Goal: Task Accomplishment & Management: Manage account settings

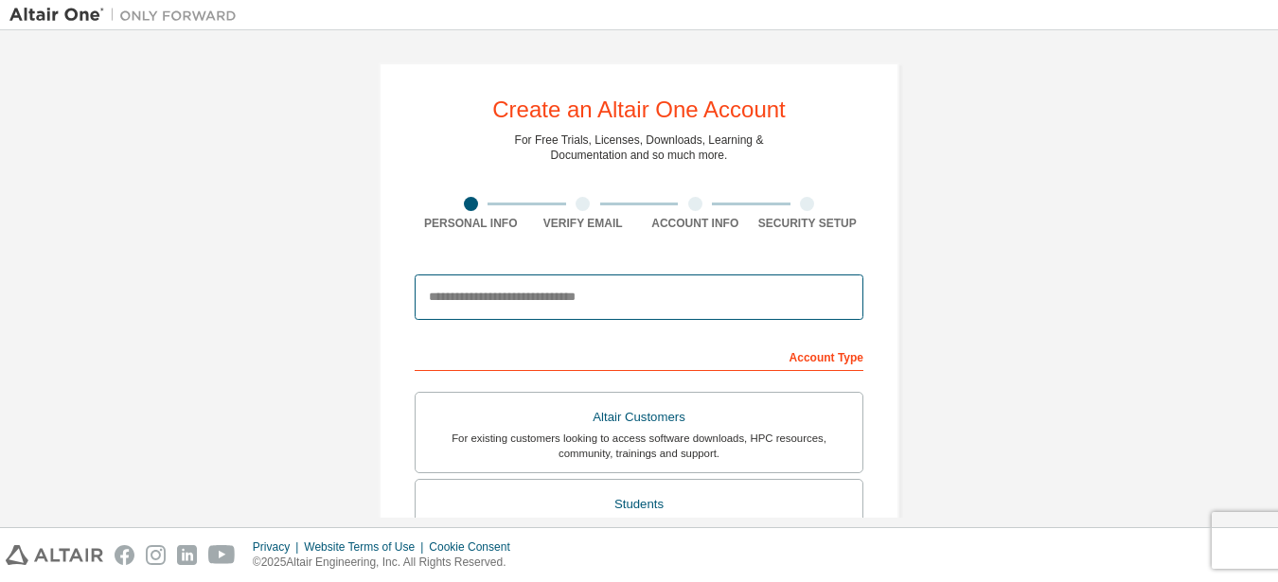
click at [654, 284] on input "email" at bounding box center [639, 297] width 449 height 45
type input "**********"
click at [521, 285] on input "email" at bounding box center [639, 297] width 449 height 45
click at [665, 279] on input "email" at bounding box center [639, 297] width 449 height 45
click at [667, 282] on input "email" at bounding box center [639, 297] width 449 height 45
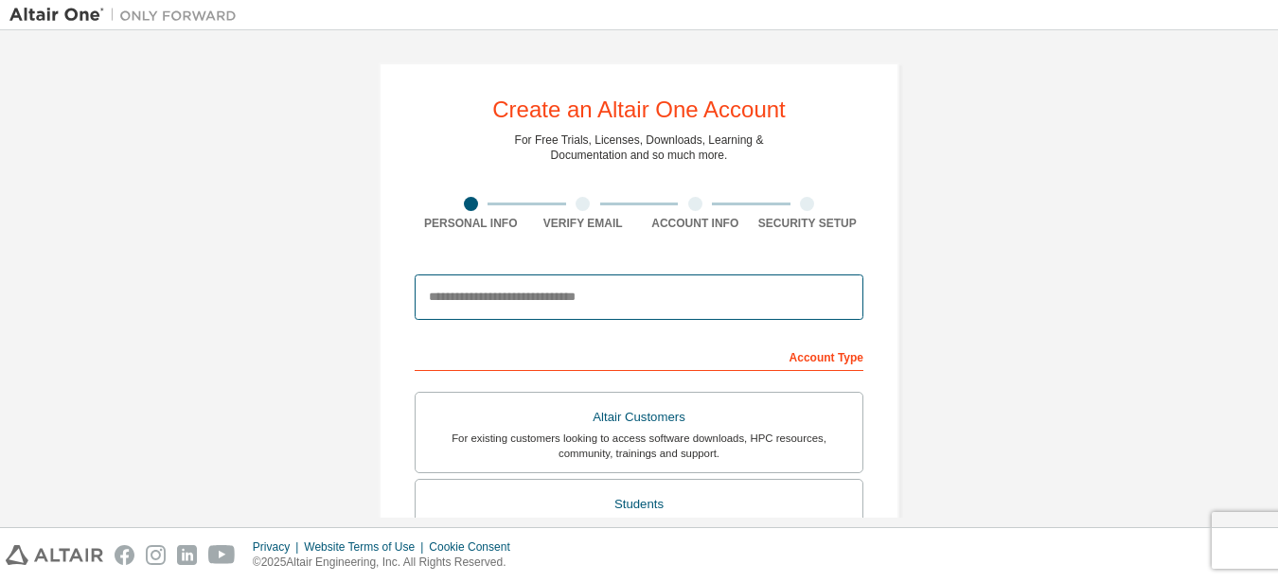
click at [592, 290] on input "email" at bounding box center [639, 297] width 449 height 45
click at [544, 300] on input "email" at bounding box center [639, 297] width 449 height 45
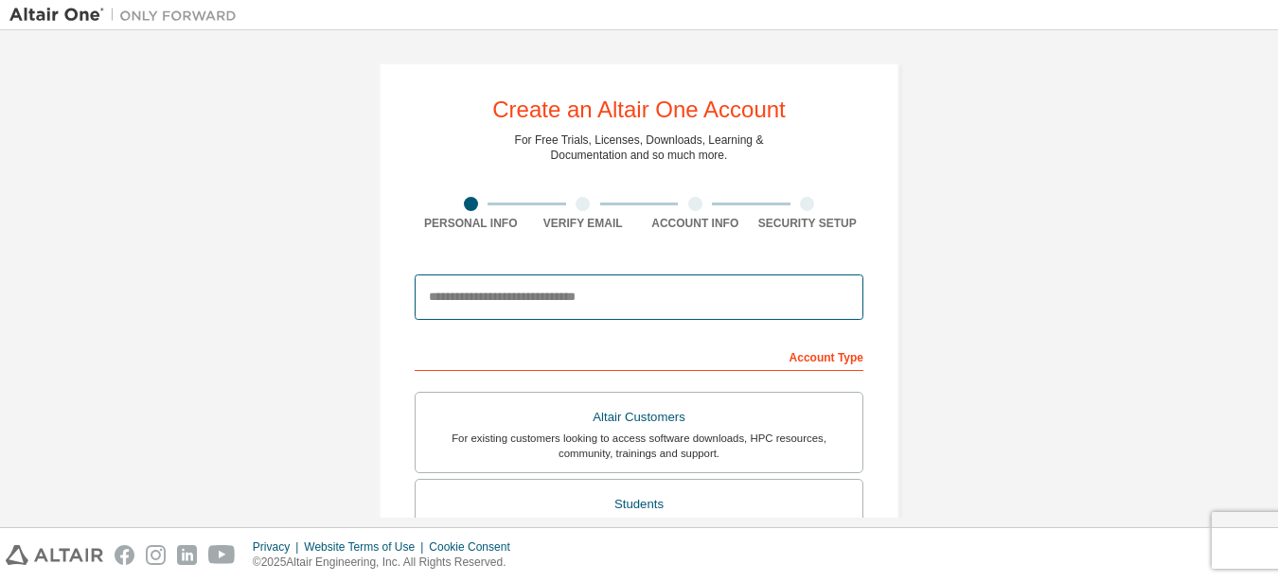
drag, startPoint x: 617, startPoint y: 286, endPoint x: 260, endPoint y: 290, distance: 357.0
click at [260, 290] on div "Create an Altair One Account For Free Trials, Licenses, Downloads, Learning & D…" at bounding box center [638, 541] width 1259 height 1003
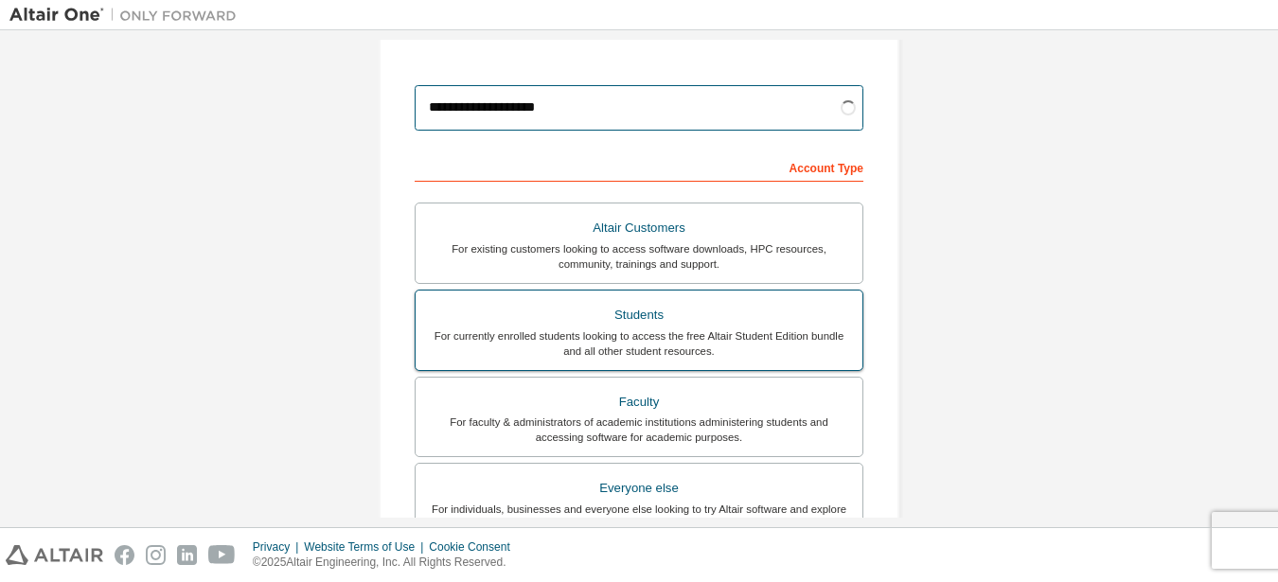
type input "**********"
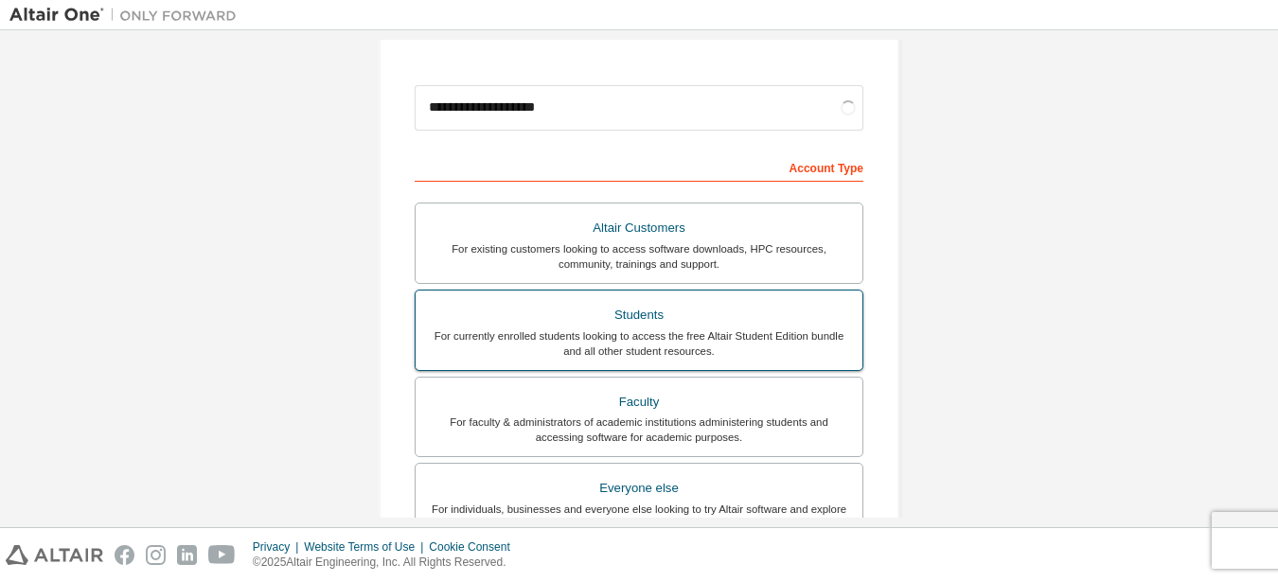
click at [622, 310] on div "Students" at bounding box center [639, 315] width 424 height 27
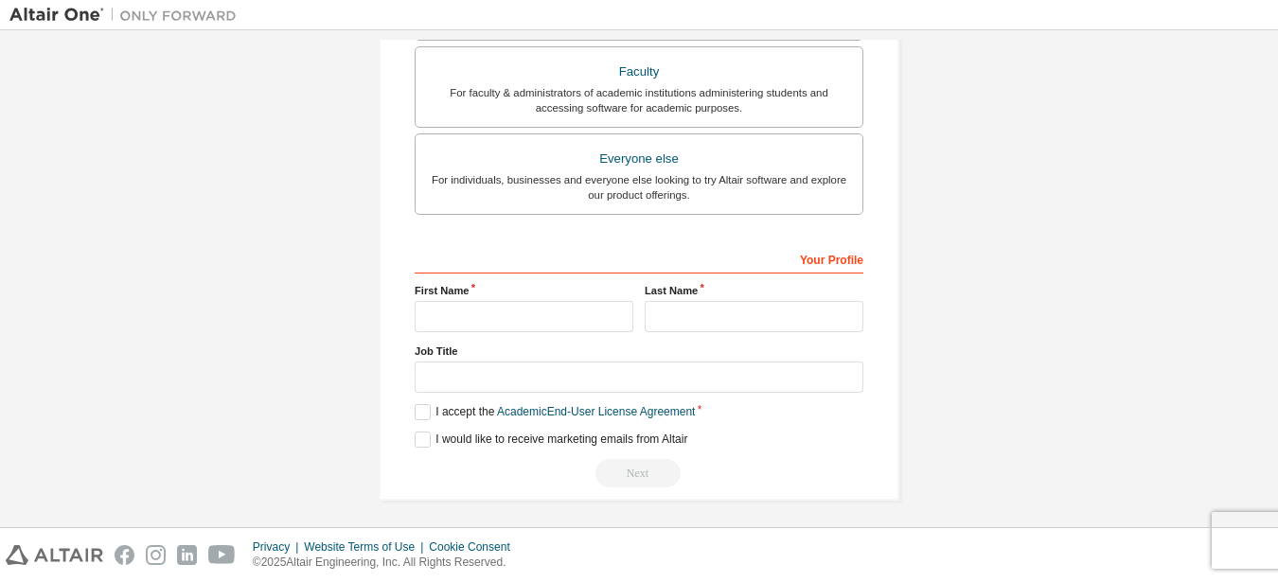
scroll to position [574, 0]
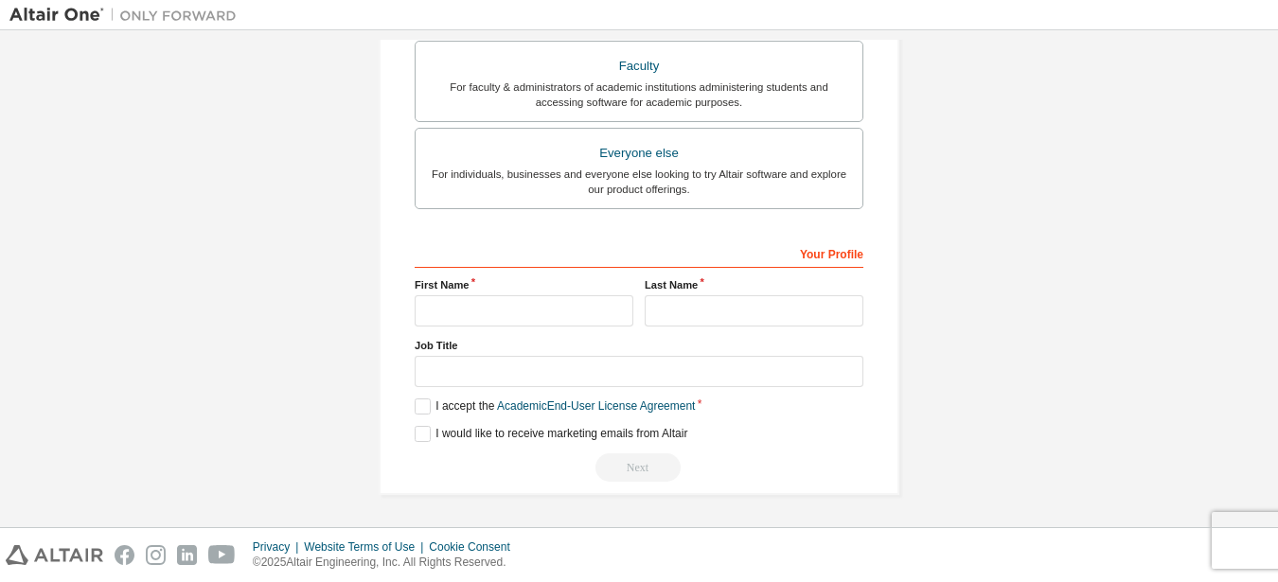
drag, startPoint x: 569, startPoint y: 279, endPoint x: 552, endPoint y: 312, distance: 37.3
click at [570, 294] on div "First Name" at bounding box center [524, 301] width 230 height 49
click at [552, 312] on input "text" at bounding box center [524, 310] width 219 height 31
type input "*****"
click at [775, 305] on input "text" at bounding box center [754, 310] width 219 height 31
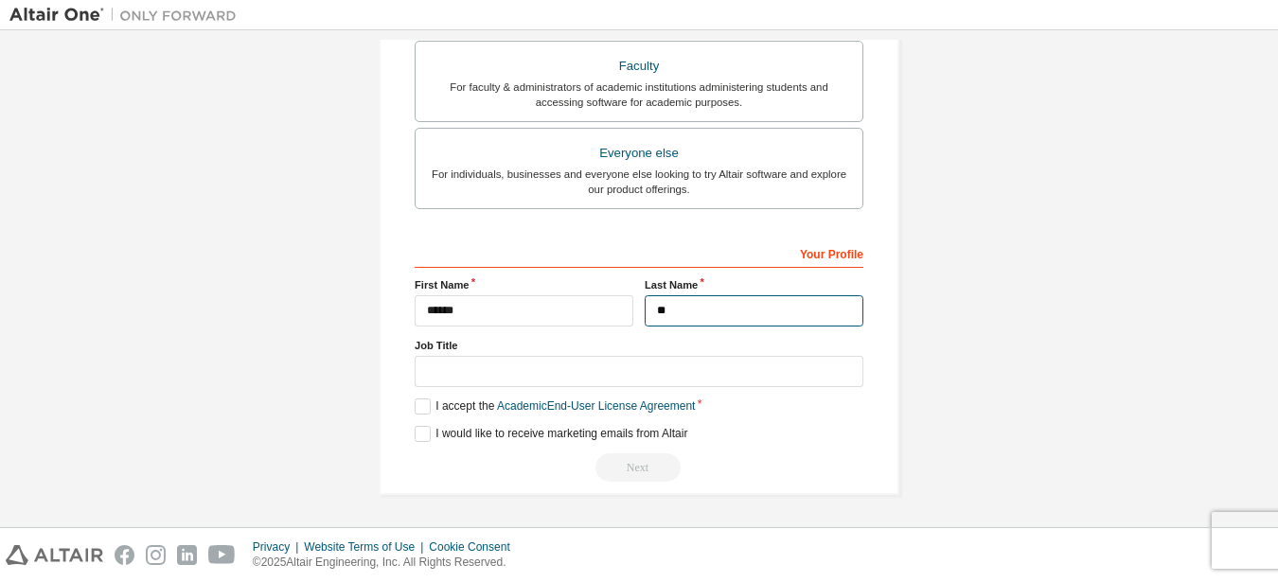
type input "**"
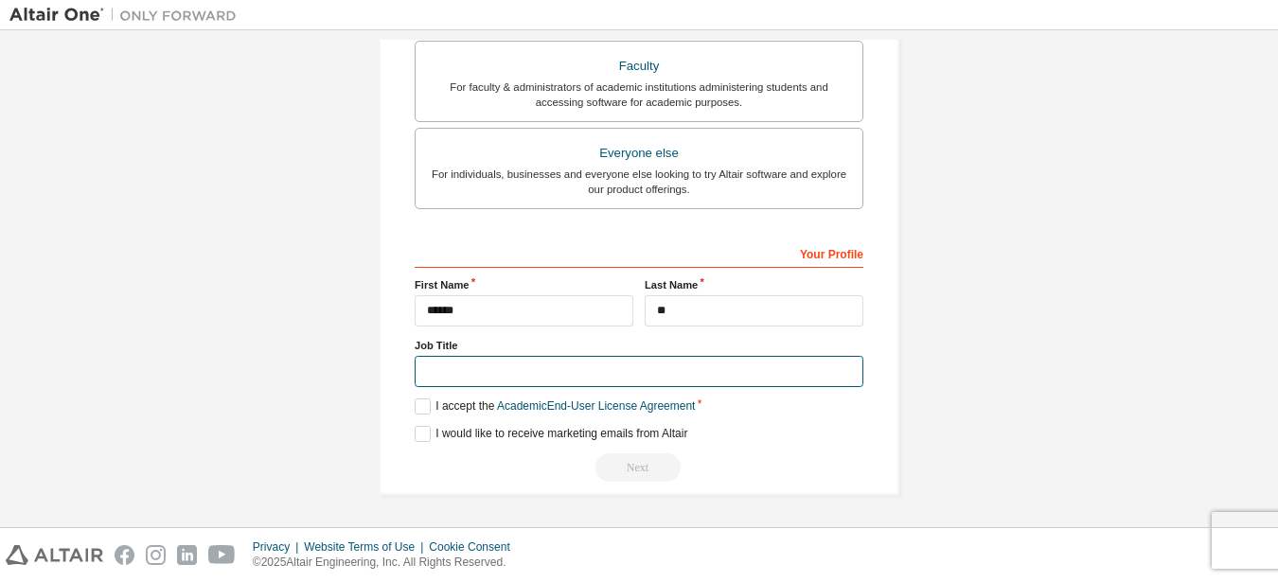
click at [516, 372] on input "text" at bounding box center [639, 371] width 449 height 31
type input "**"
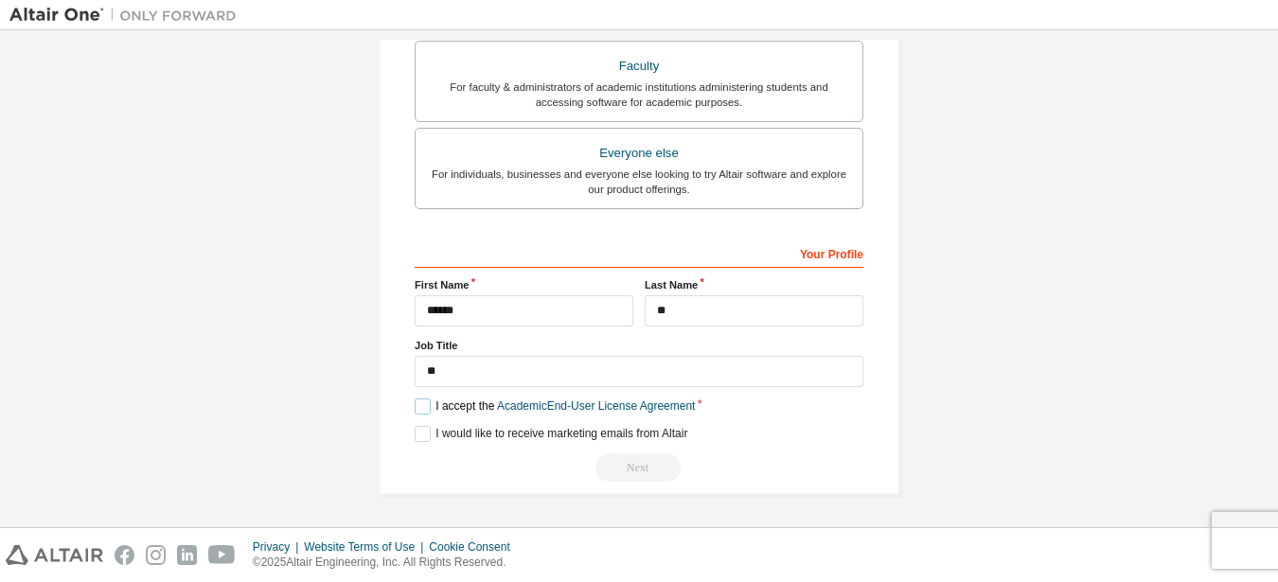
click at [419, 411] on label "I accept the Academic End-User License Agreement" at bounding box center [555, 407] width 280 height 16
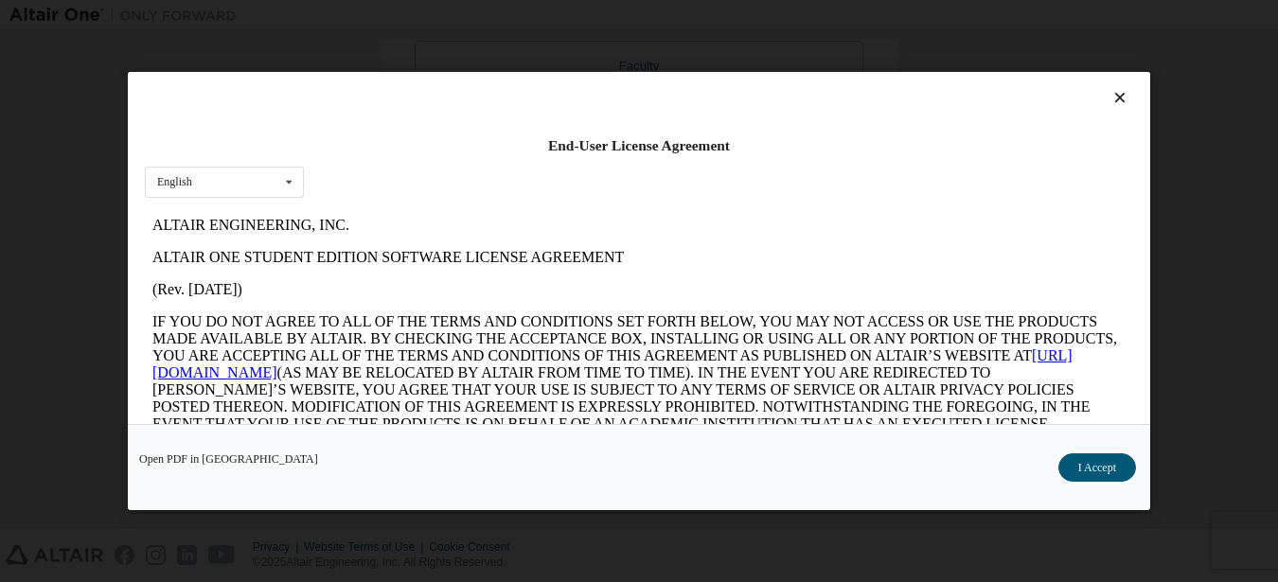
scroll to position [0, 0]
click at [1079, 468] on button "I Accept" at bounding box center [1098, 468] width 78 height 28
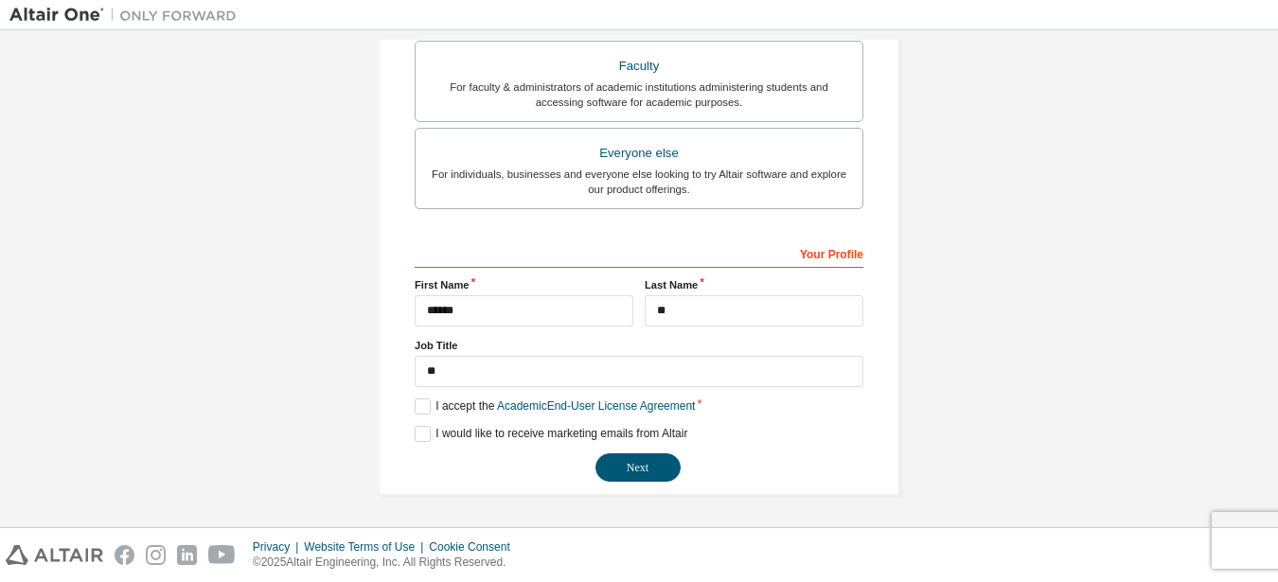
click at [683, 461] on div "Next" at bounding box center [639, 468] width 449 height 28
click at [651, 460] on button "Next" at bounding box center [638, 468] width 85 height 28
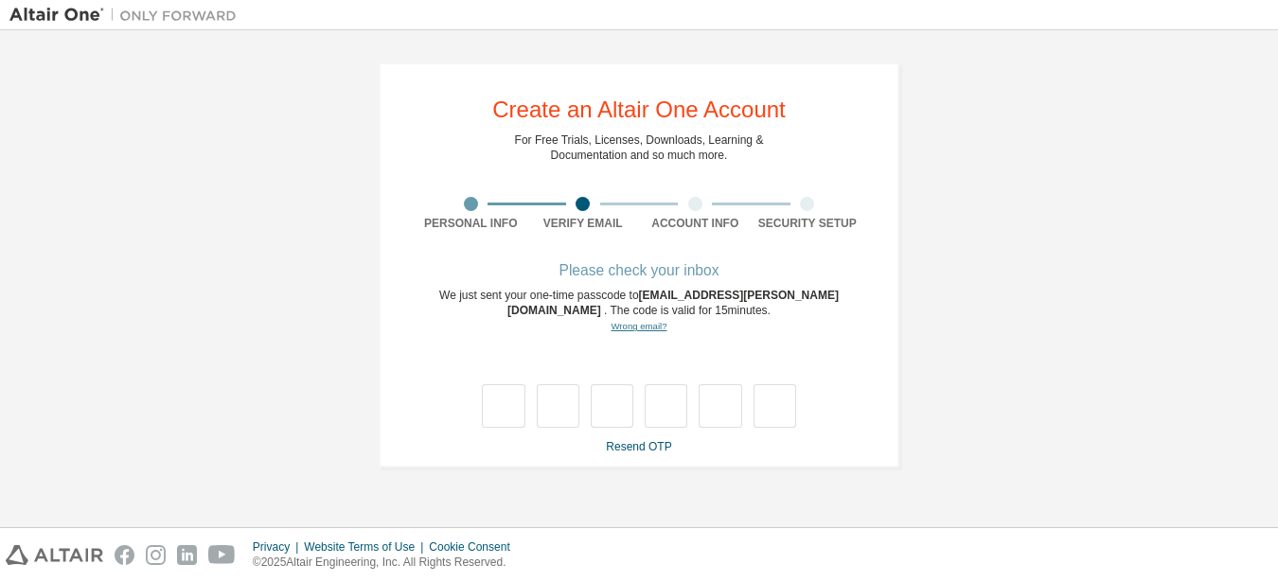
click at [631, 323] on link "Wrong email?" at bounding box center [639, 326] width 56 height 10
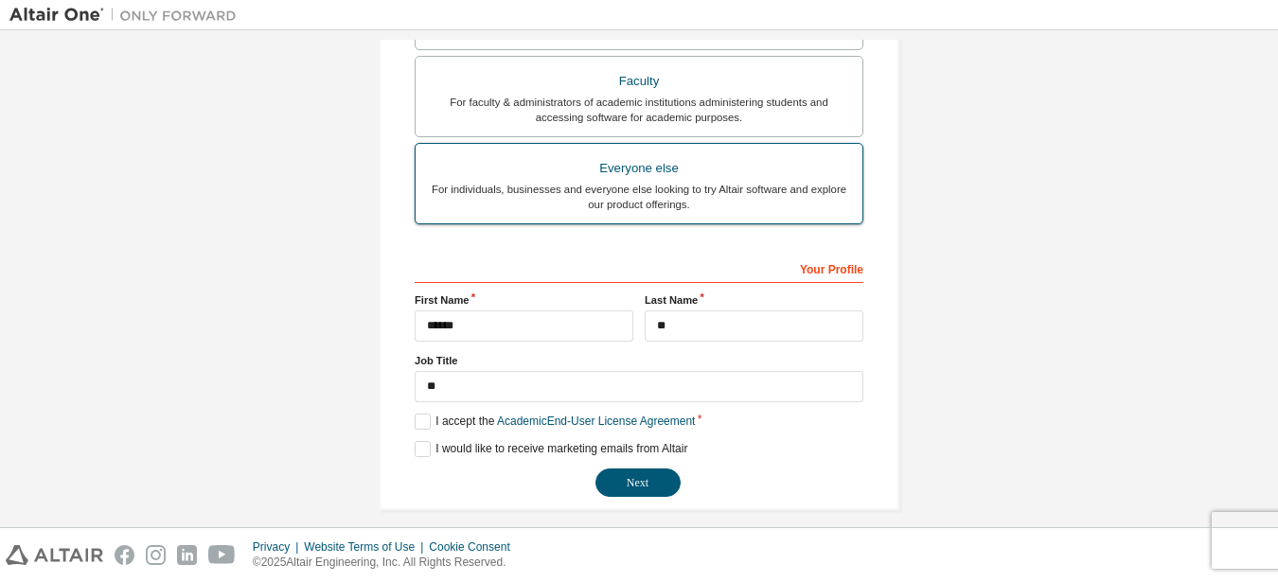
scroll to position [574, 0]
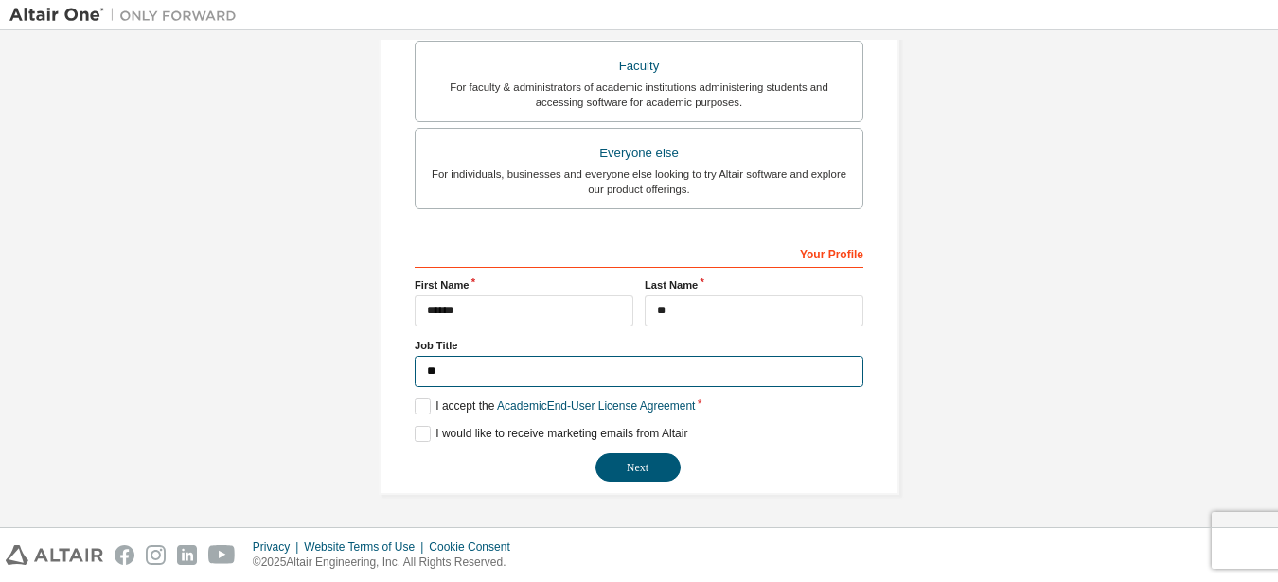
click at [598, 377] on input "**" at bounding box center [639, 371] width 449 height 31
type input "*******"
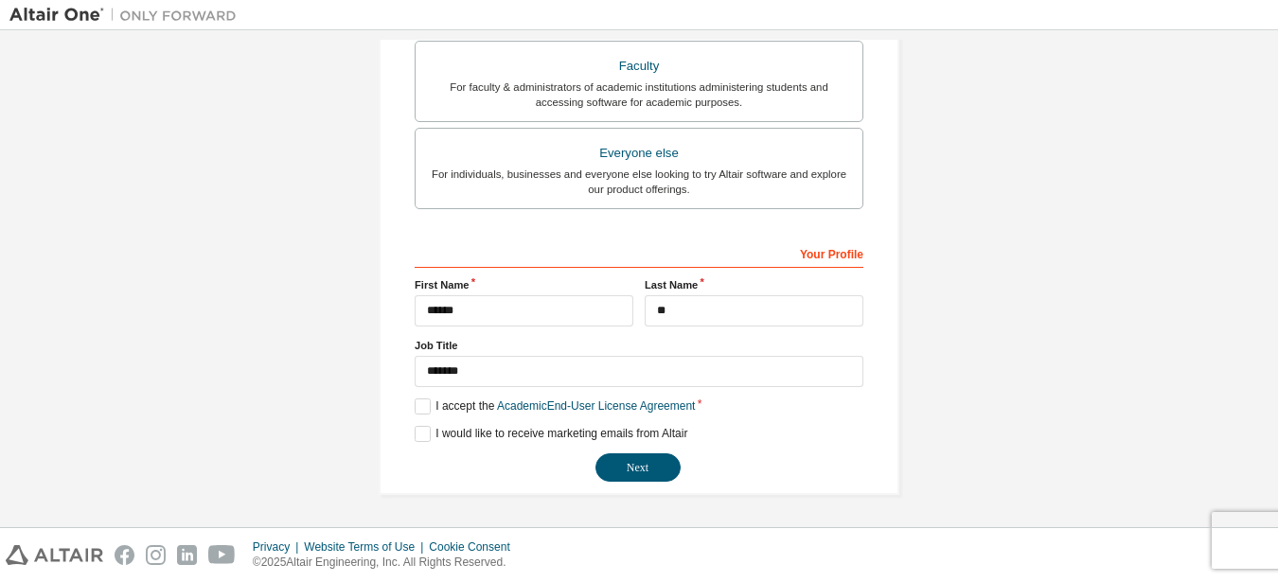
click at [635, 453] on div "**********" at bounding box center [639, 360] width 449 height 245
click at [637, 459] on button "Next" at bounding box center [638, 468] width 85 height 28
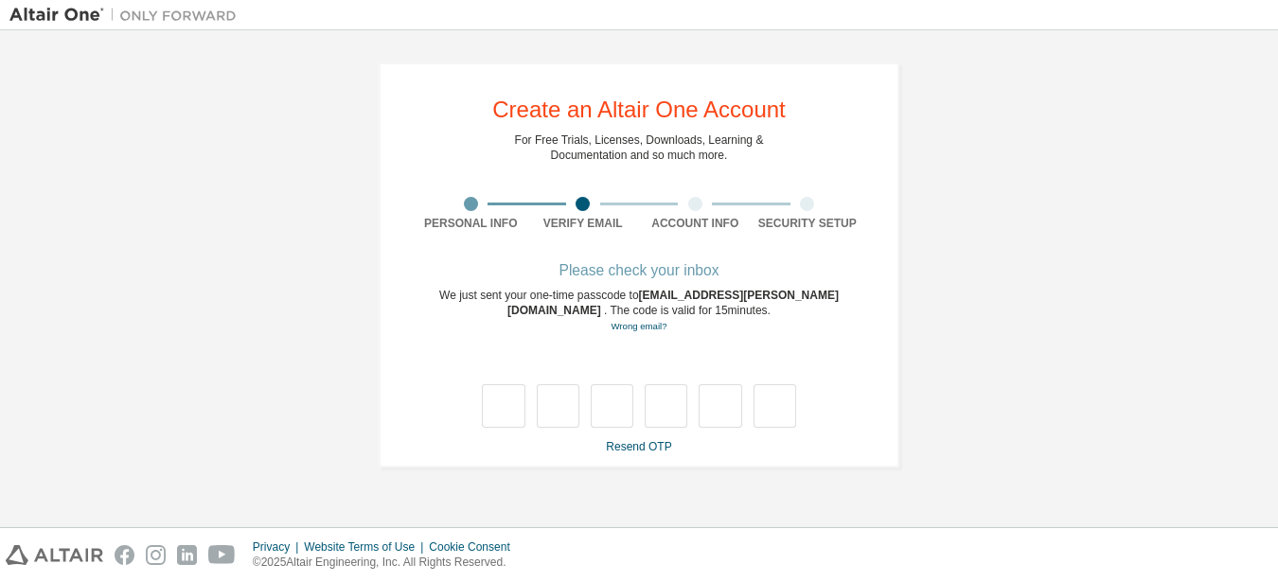
scroll to position [0, 0]
type input "*"
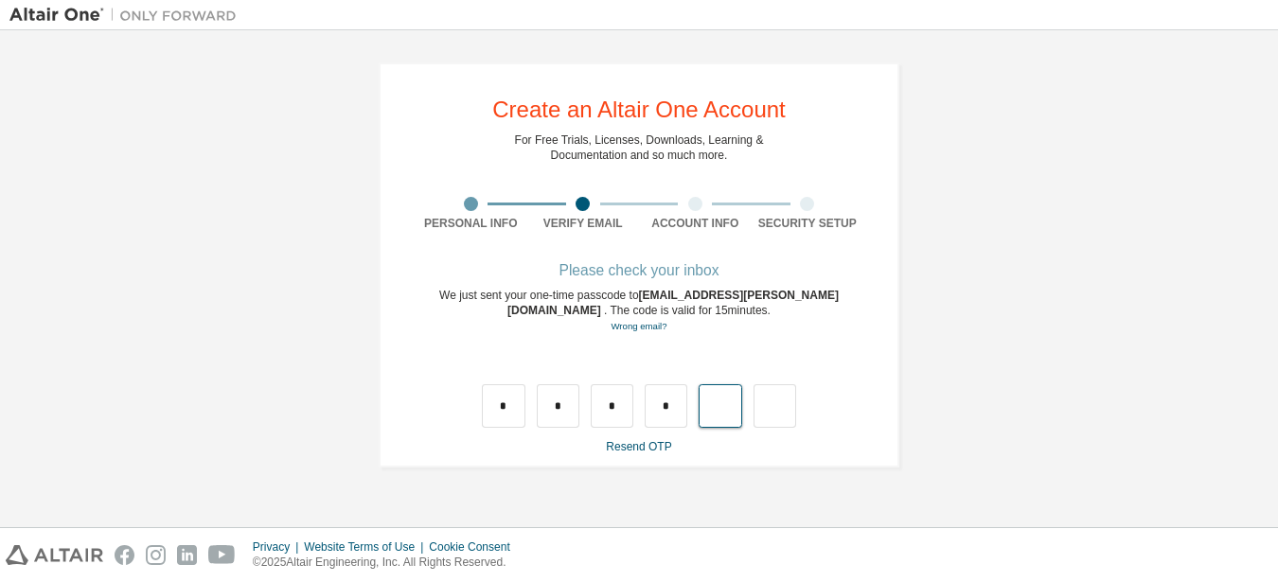
type input "*"
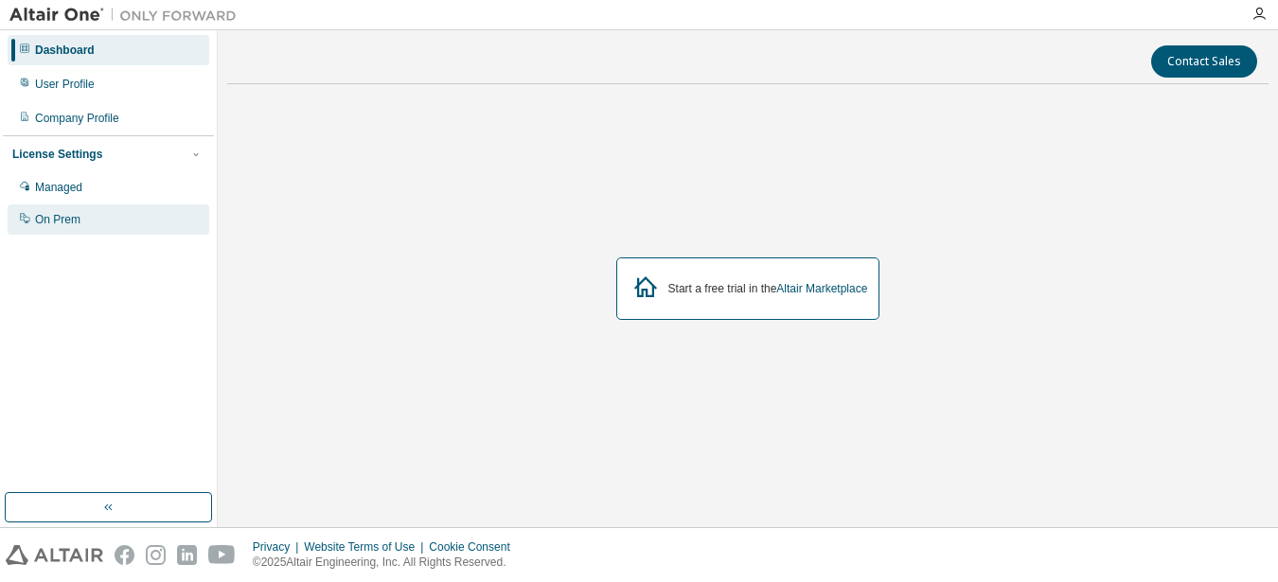
click at [49, 225] on div "On Prem" at bounding box center [57, 219] width 45 height 15
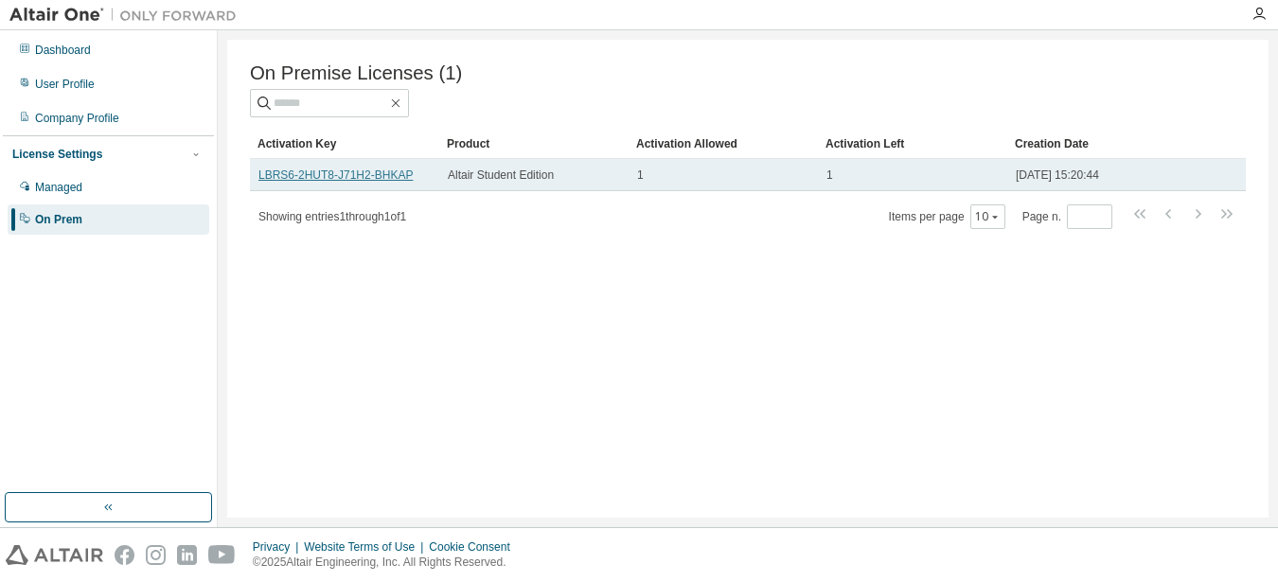
click at [379, 182] on link "LBRS6-2HUT8-J71H2-BHKAP" at bounding box center [336, 175] width 154 height 13
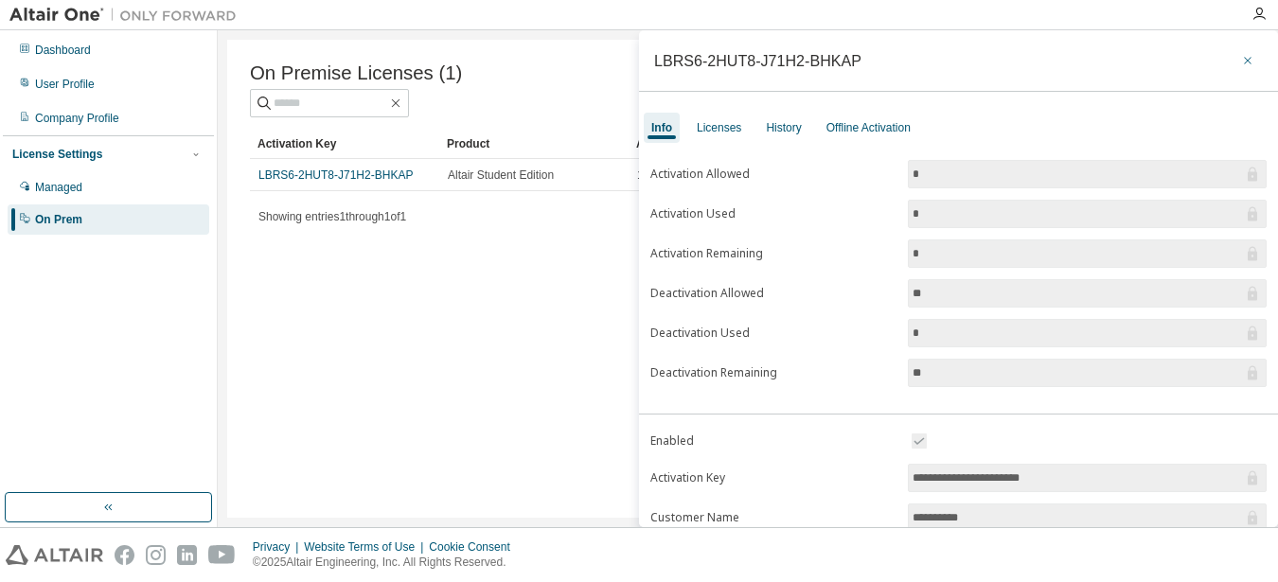
click at [1233, 65] on button "button" at bounding box center [1248, 60] width 30 height 30
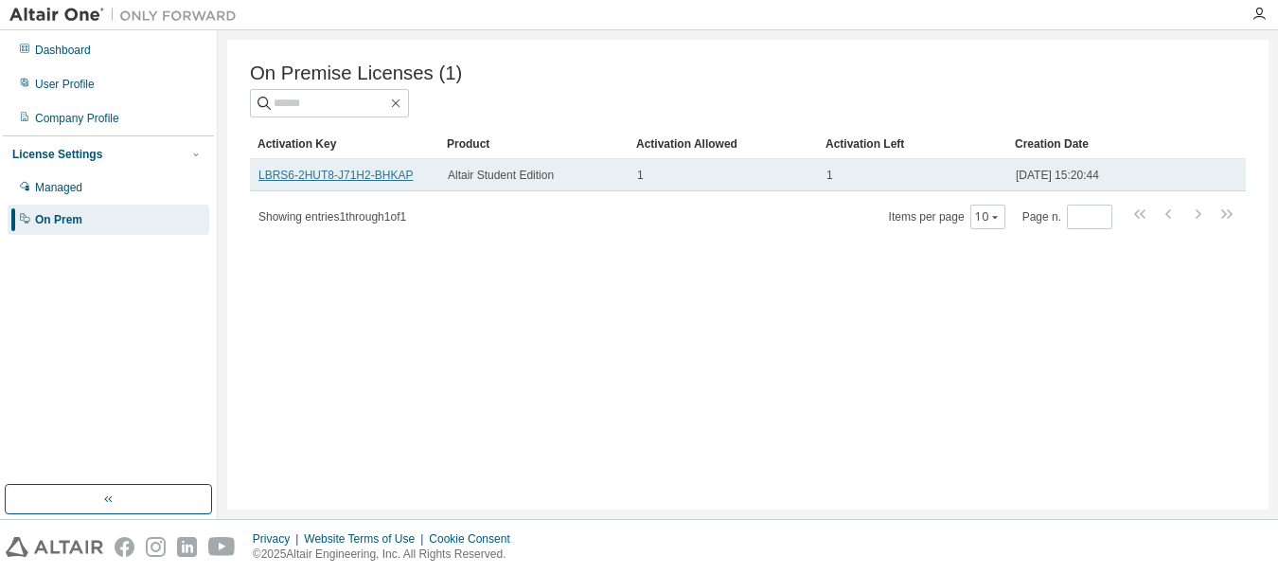
click at [341, 177] on link "LBRS6-2HUT8-J71H2-BHKAP" at bounding box center [336, 175] width 154 height 13
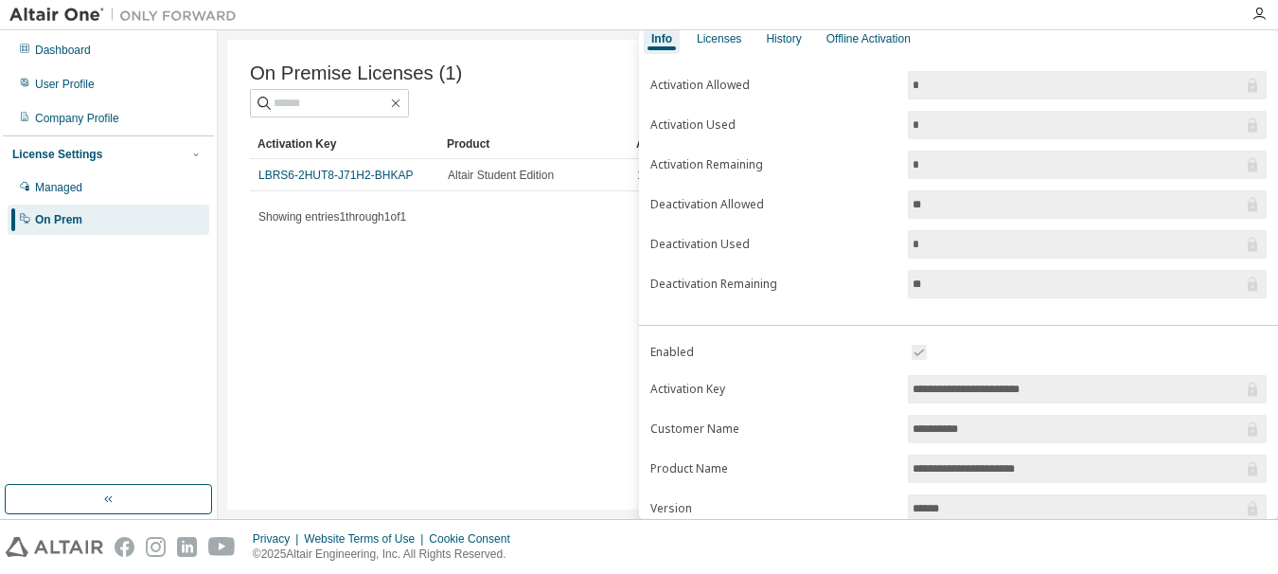
scroll to position [299, 0]
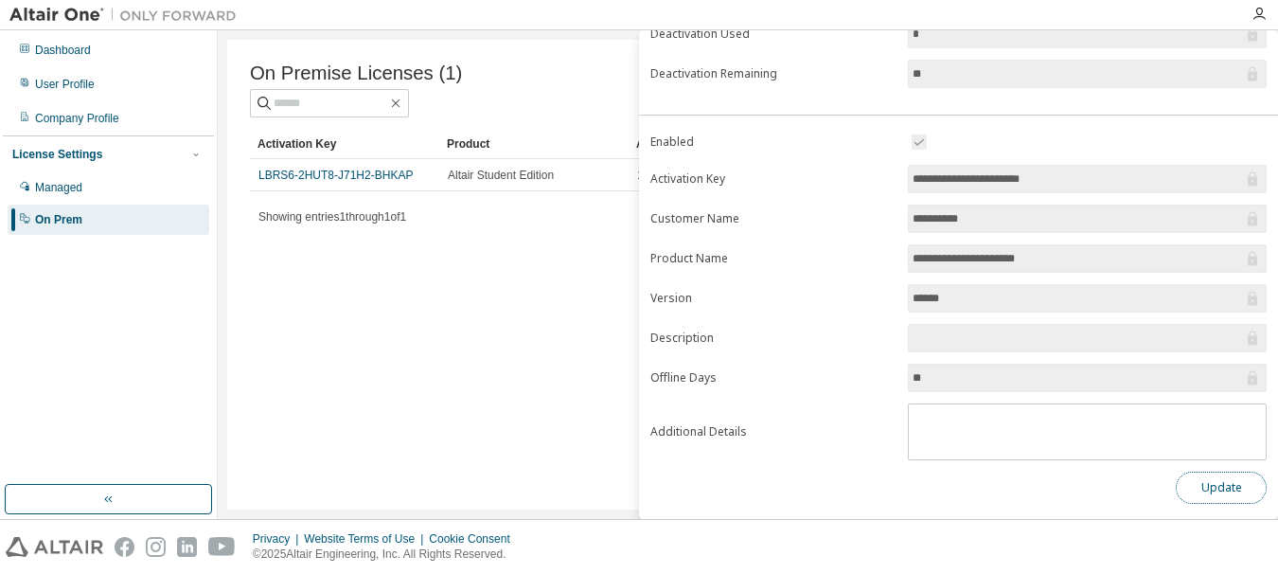
click at [1230, 488] on button "Update" at bounding box center [1221, 488] width 91 height 32
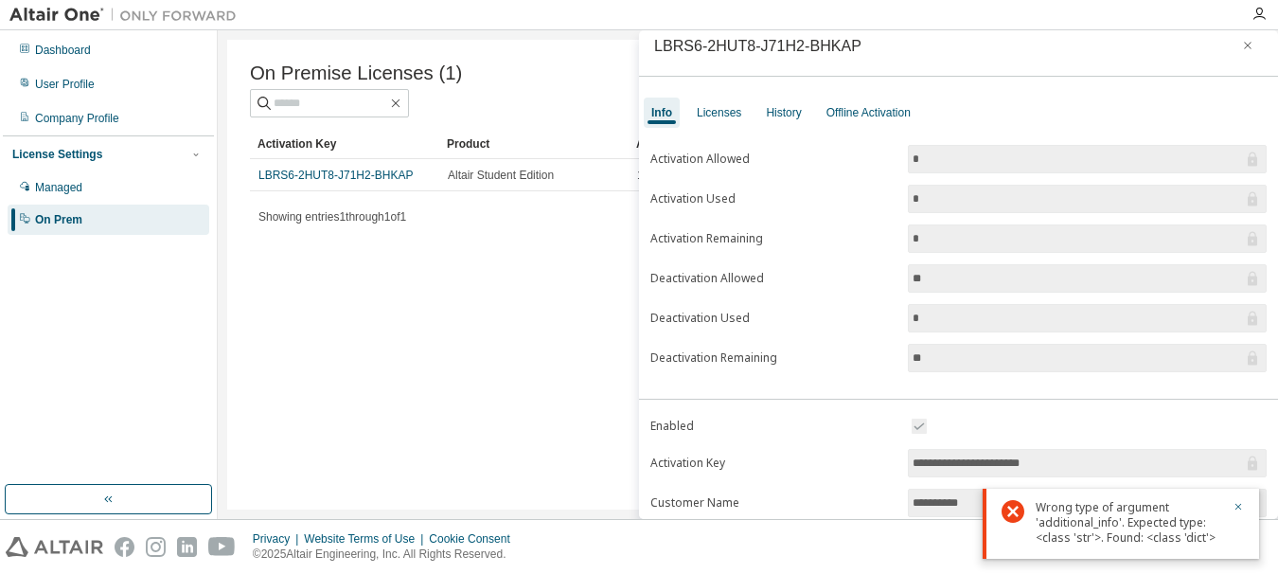
scroll to position [0, 0]
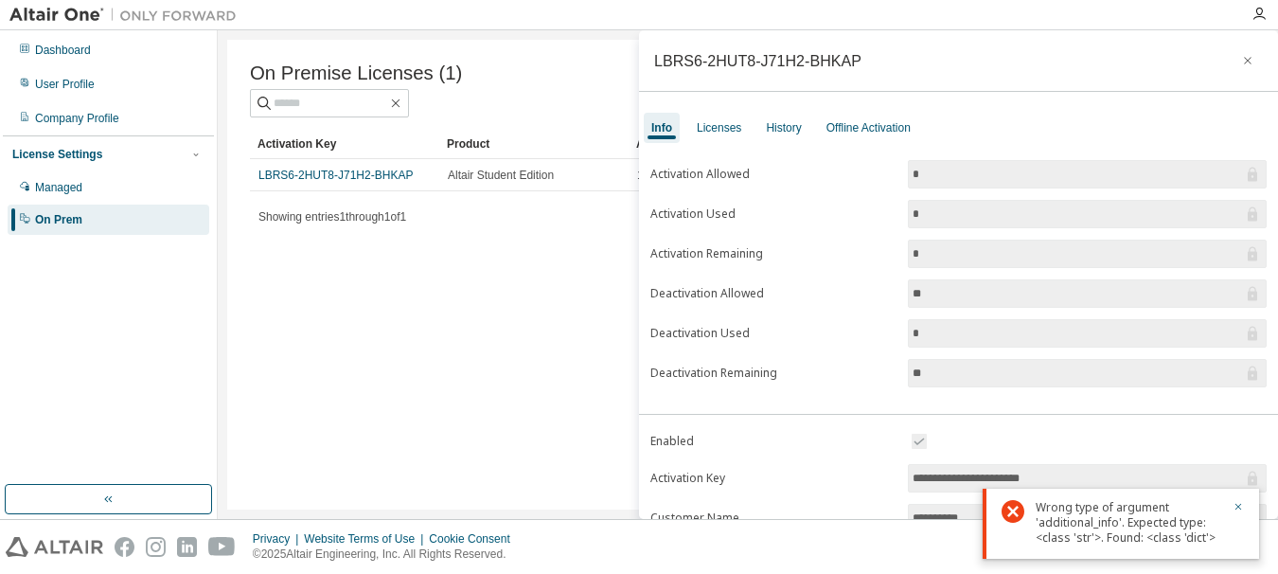
click at [748, 122] on div "Info Licenses History Offline Activation" at bounding box center [958, 128] width 639 height 34
click at [711, 125] on div "Licenses" at bounding box center [719, 127] width 45 height 15
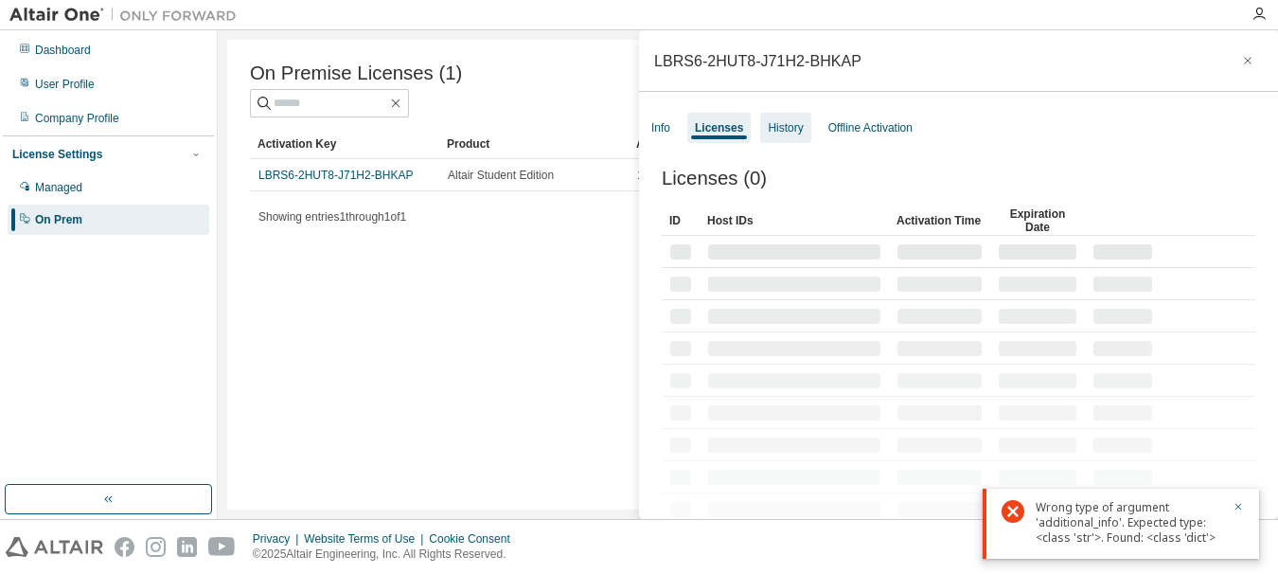
click at [779, 126] on div "History" at bounding box center [785, 127] width 35 height 15
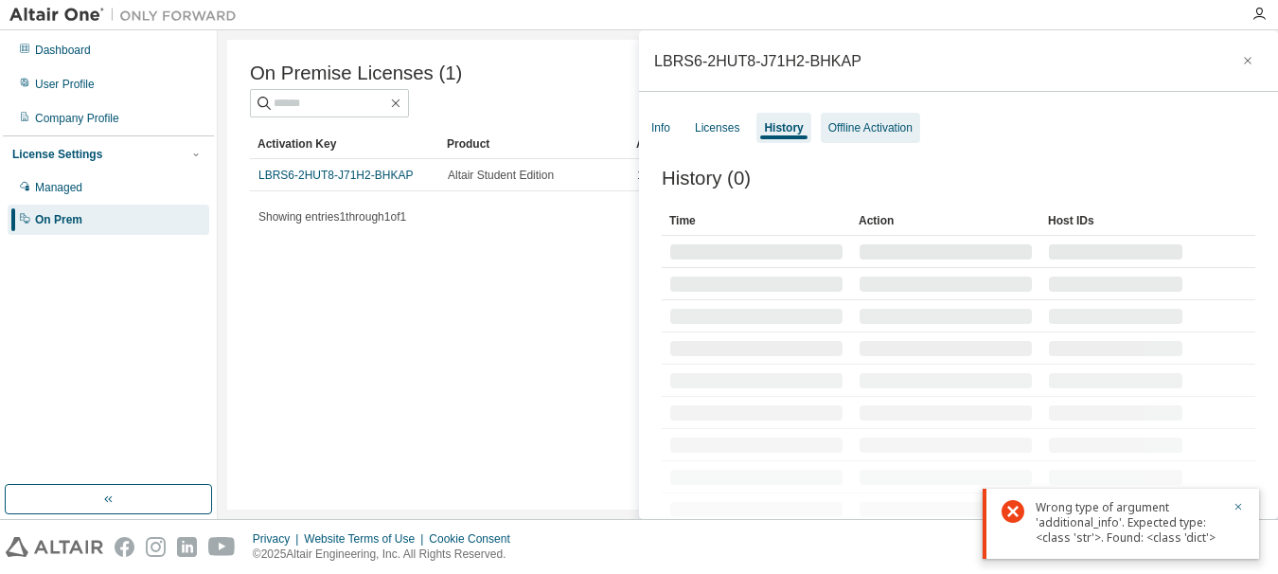
click at [878, 127] on div "Offline Activation" at bounding box center [871, 127] width 84 height 15
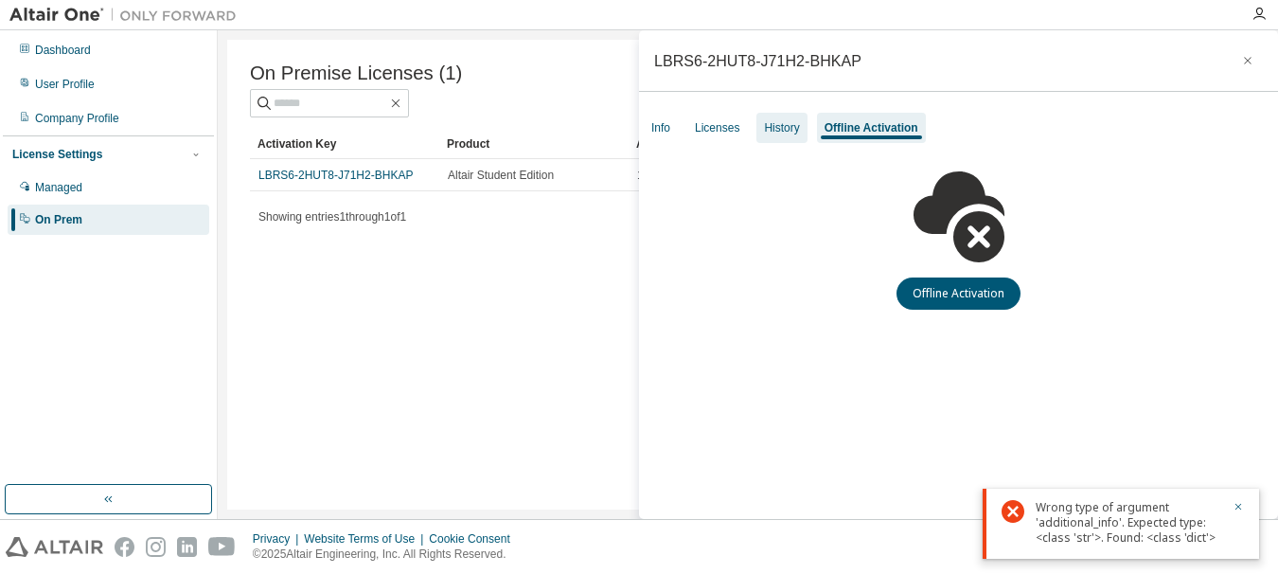
click at [765, 126] on div "History" at bounding box center [781, 127] width 35 height 15
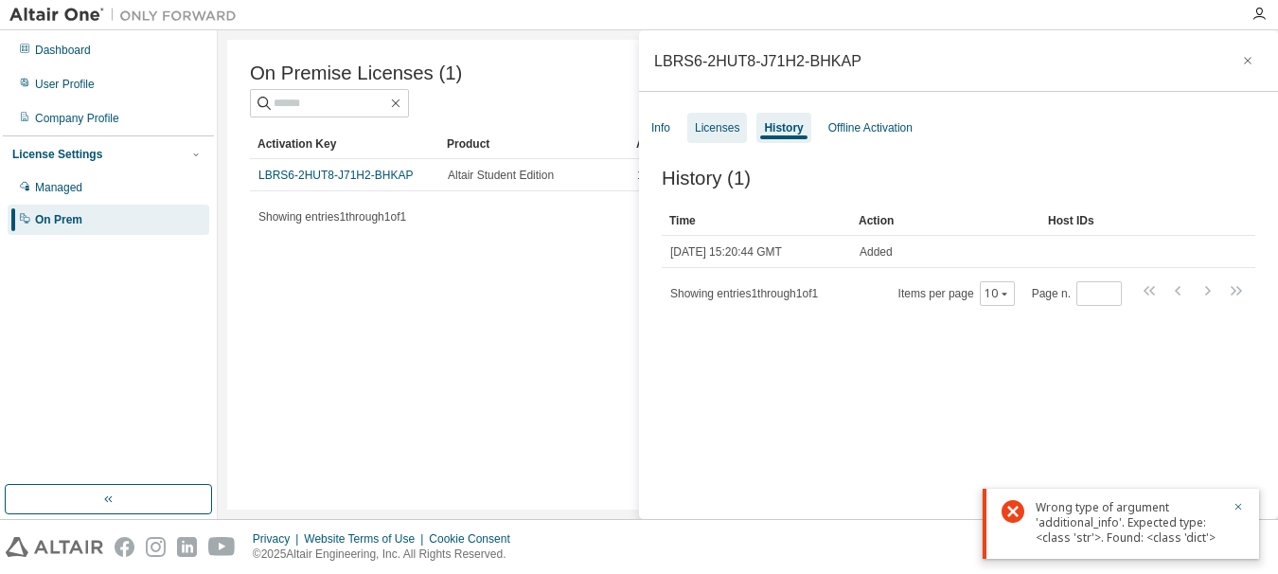
click at [713, 131] on div "Licenses" at bounding box center [717, 127] width 45 height 15
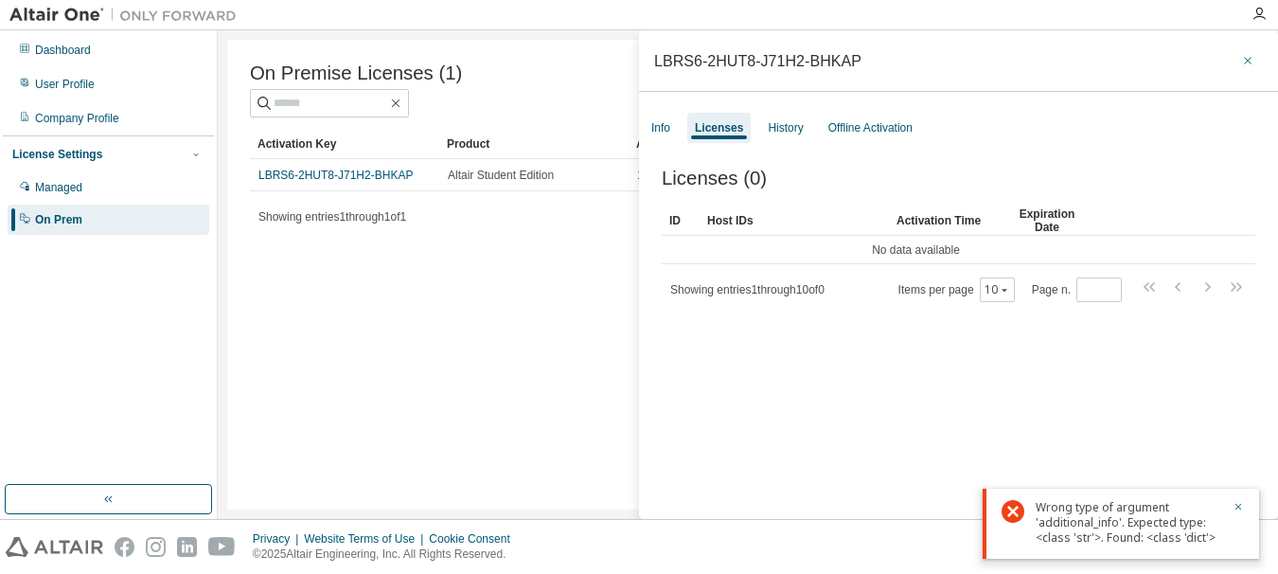
click at [1251, 64] on button "button" at bounding box center [1248, 60] width 30 height 30
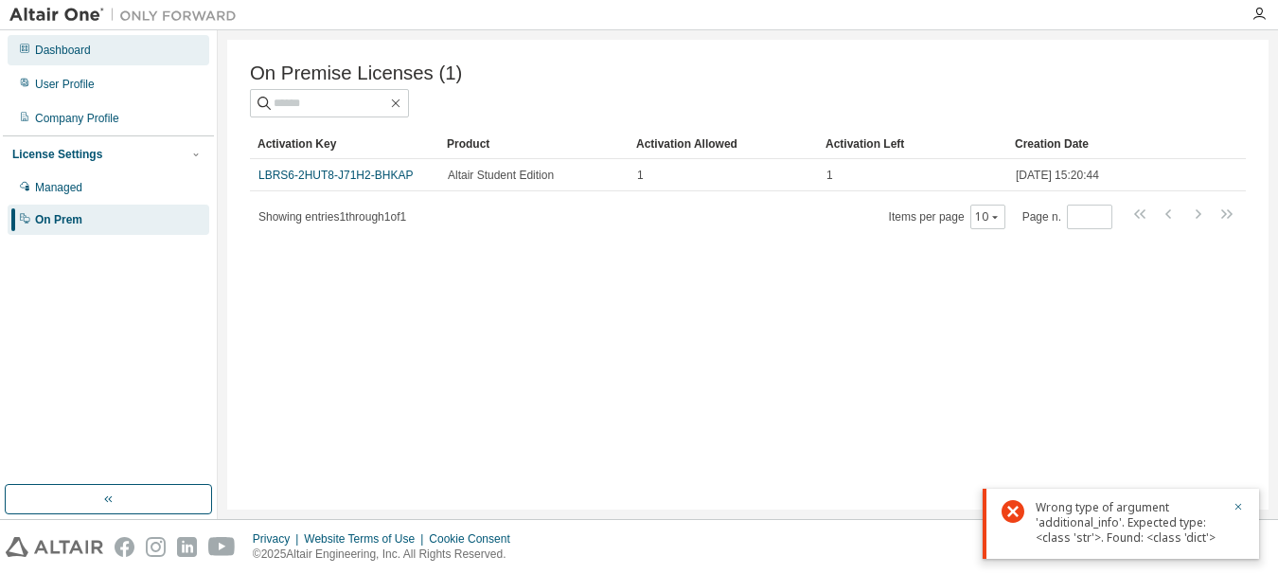
click at [96, 60] on div "Dashboard" at bounding box center [109, 50] width 202 height 30
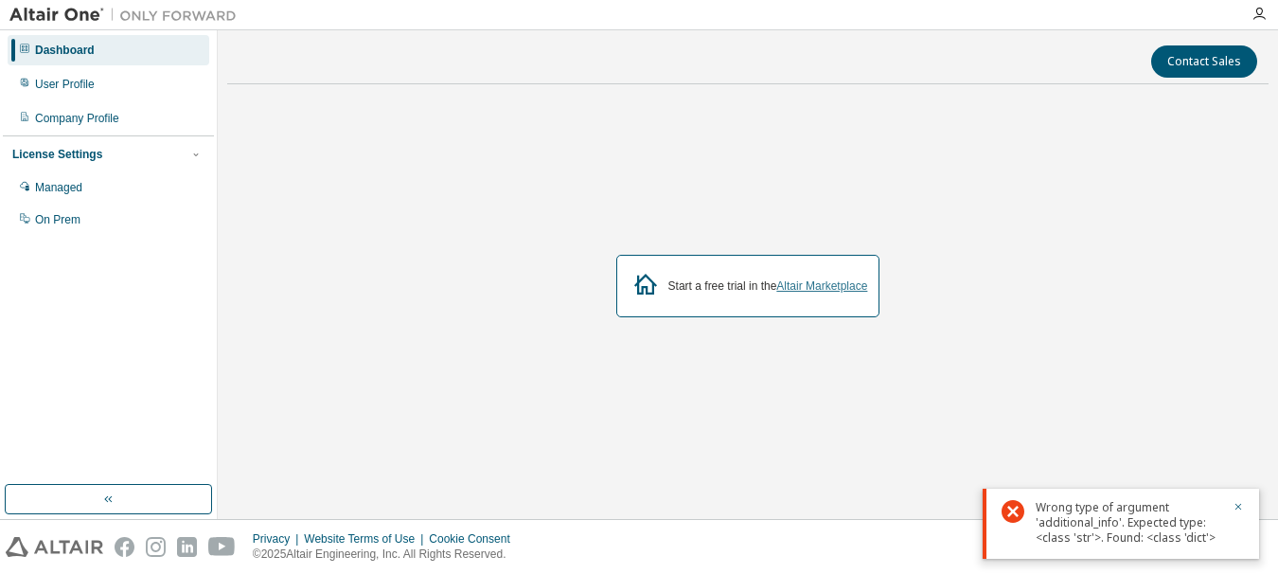
click at [836, 285] on link "Altair Marketplace" at bounding box center [821, 285] width 91 height 13
